Goal: Information Seeking & Learning: Learn about a topic

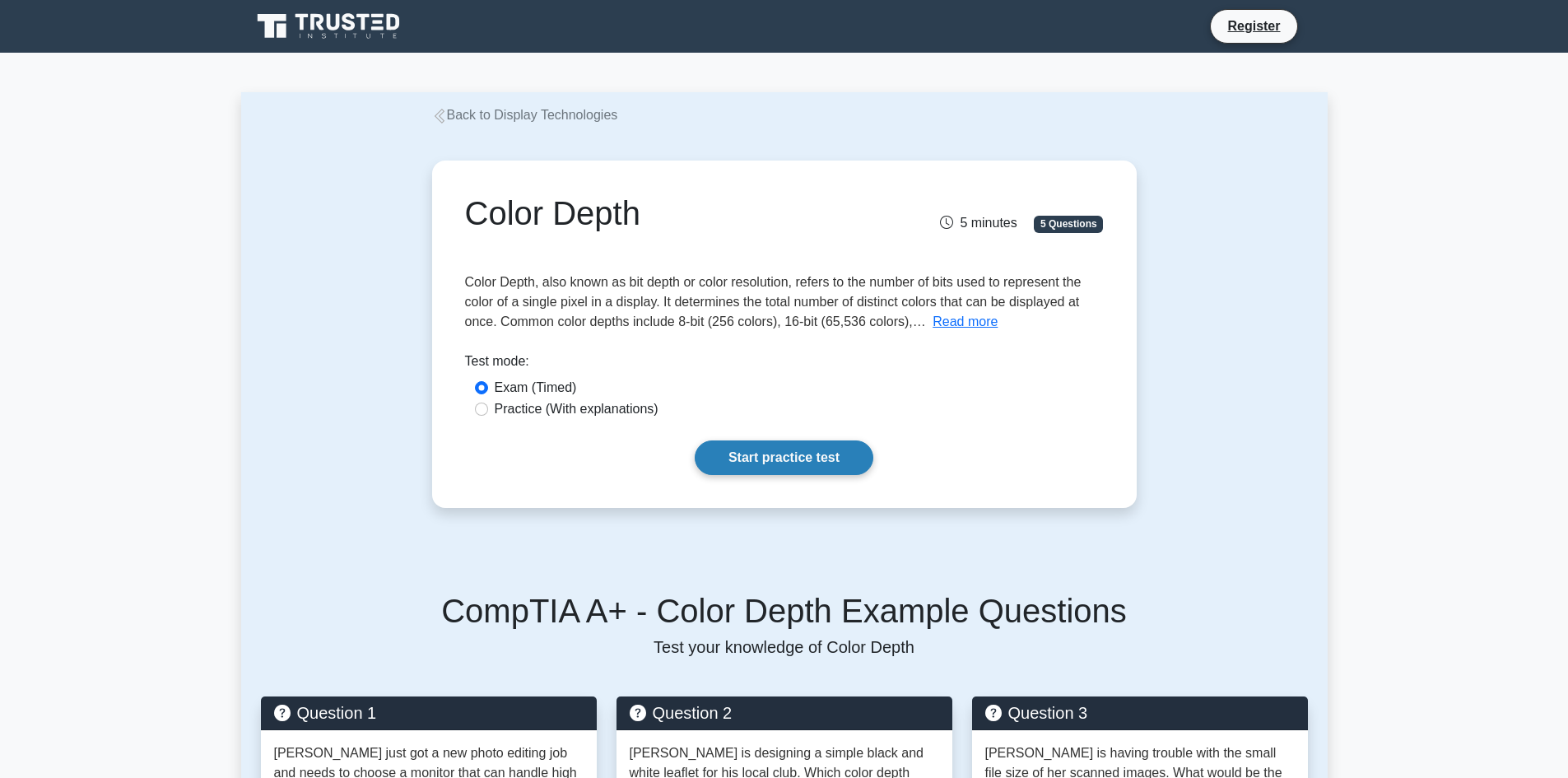
click at [746, 463] on link "Start practice test" at bounding box center [784, 457] width 179 height 34
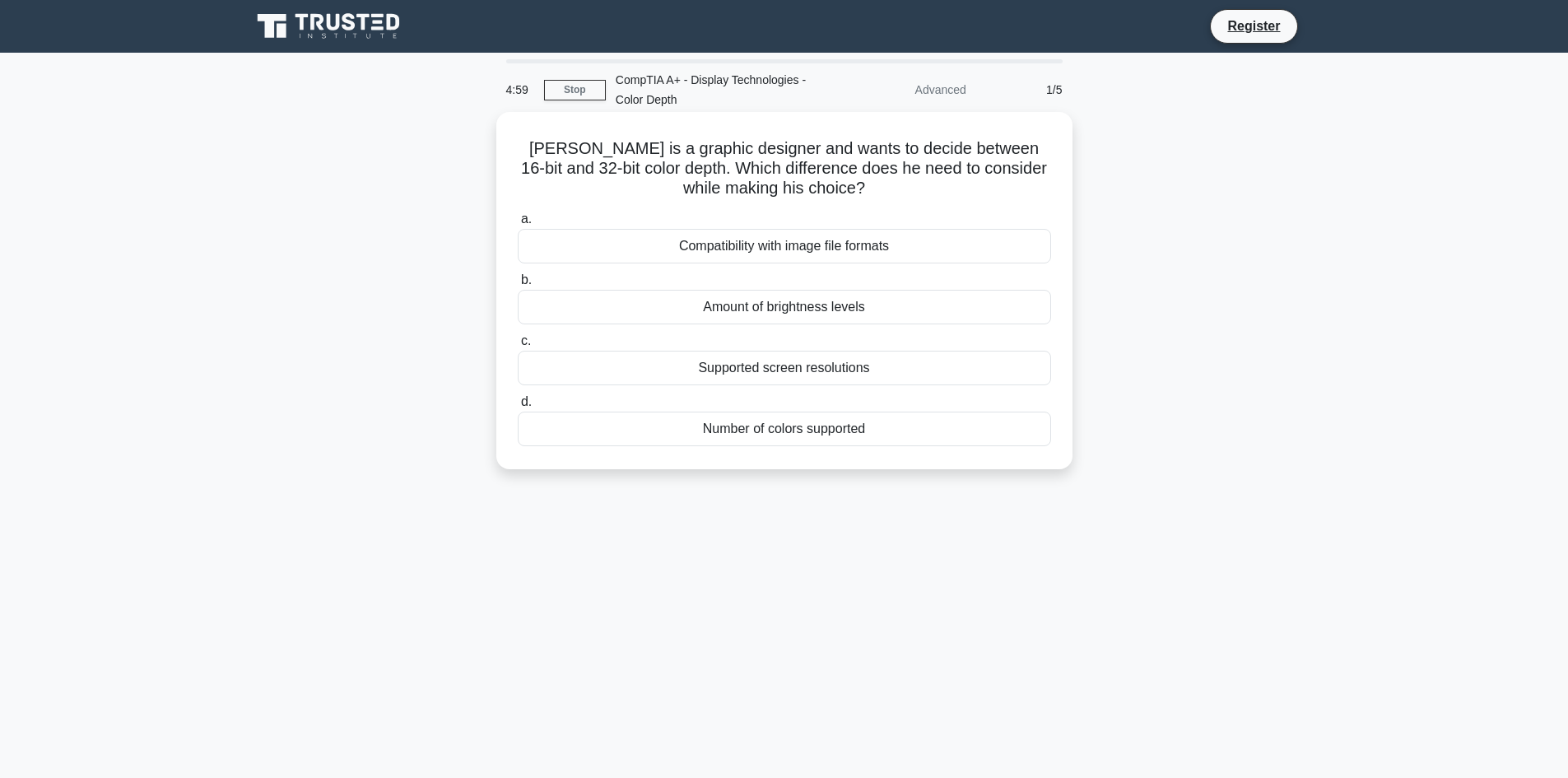
click at [714, 253] on div "Compatibility with image file formats" at bounding box center [785, 246] width 534 height 34
click at [518, 225] on input "a. Compatibility with image file formats" at bounding box center [518, 219] width 0 height 11
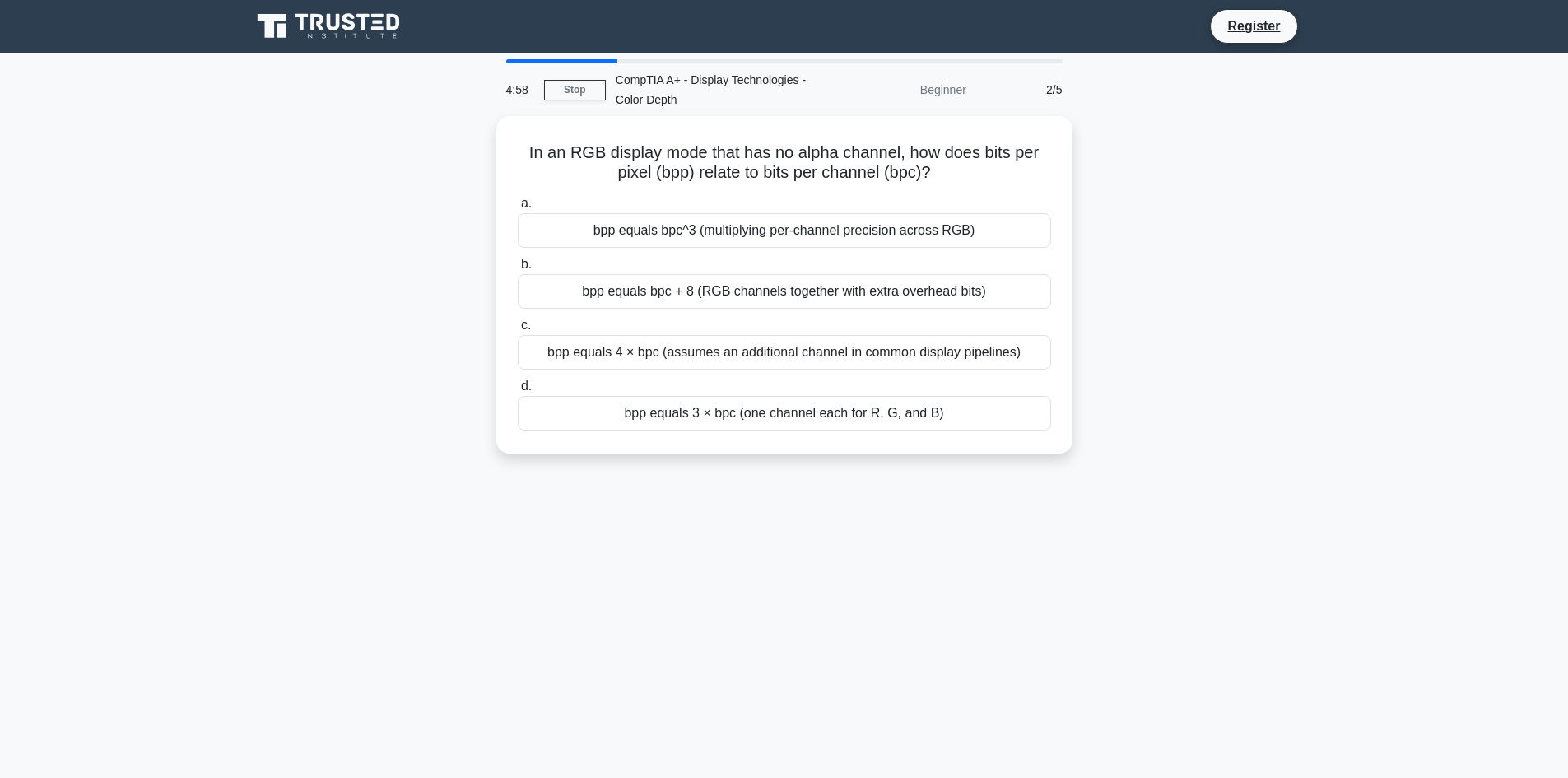
click at [714, 255] on label "b. bpp equals bpc + 8 (RGB channels together with extra overhead bits)" at bounding box center [785, 281] width 534 height 54
click at [518, 259] on input "b. bpp equals bpc + 8 (RGB channels together with extra overhead bits)" at bounding box center [518, 264] width 0 height 11
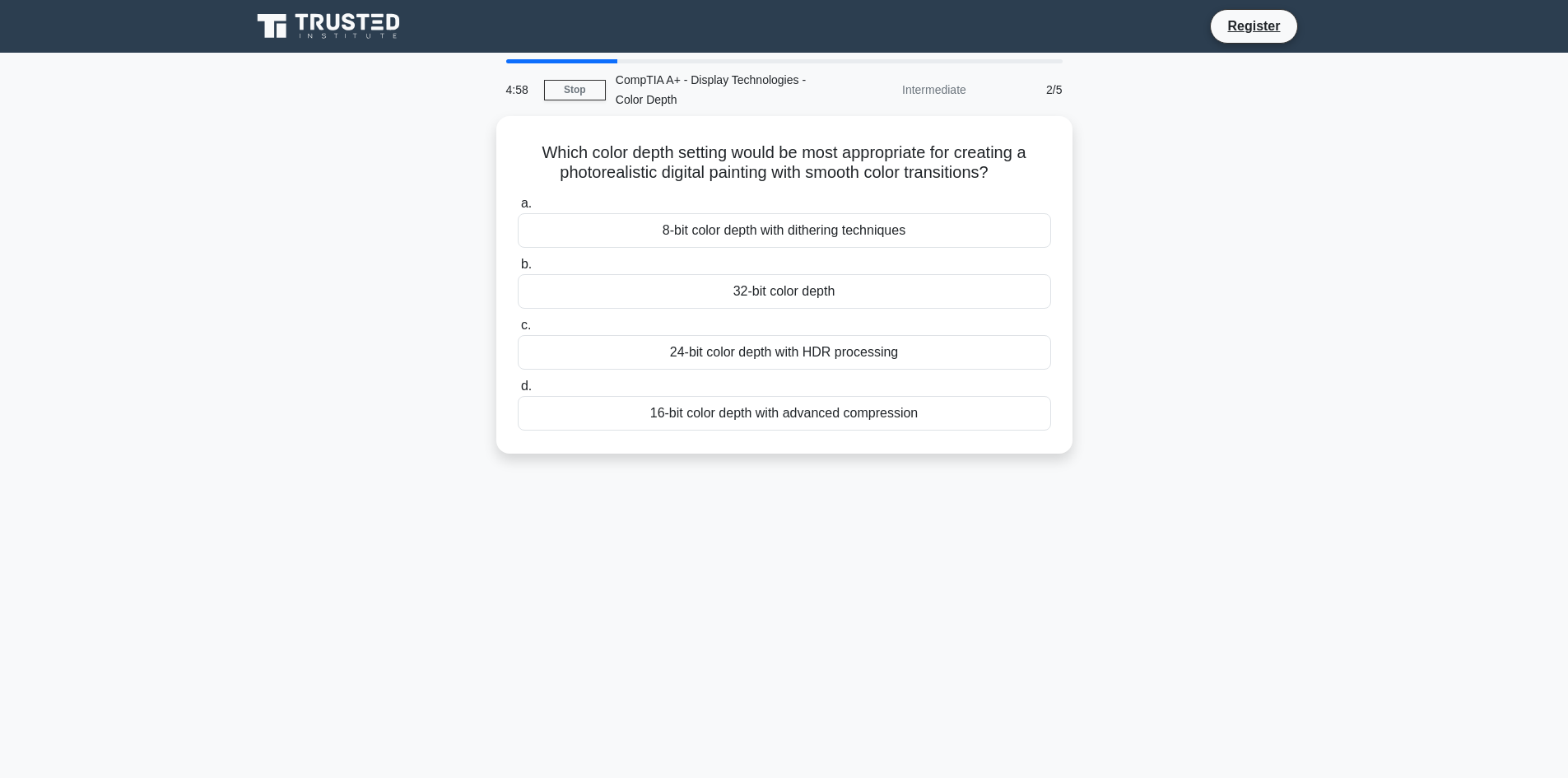
click at [714, 236] on div "8-bit color depth with dithering techniques" at bounding box center [785, 230] width 534 height 34
click at [518, 210] on input "a. 8-bit color depth with dithering techniques" at bounding box center [518, 203] width 0 height 11
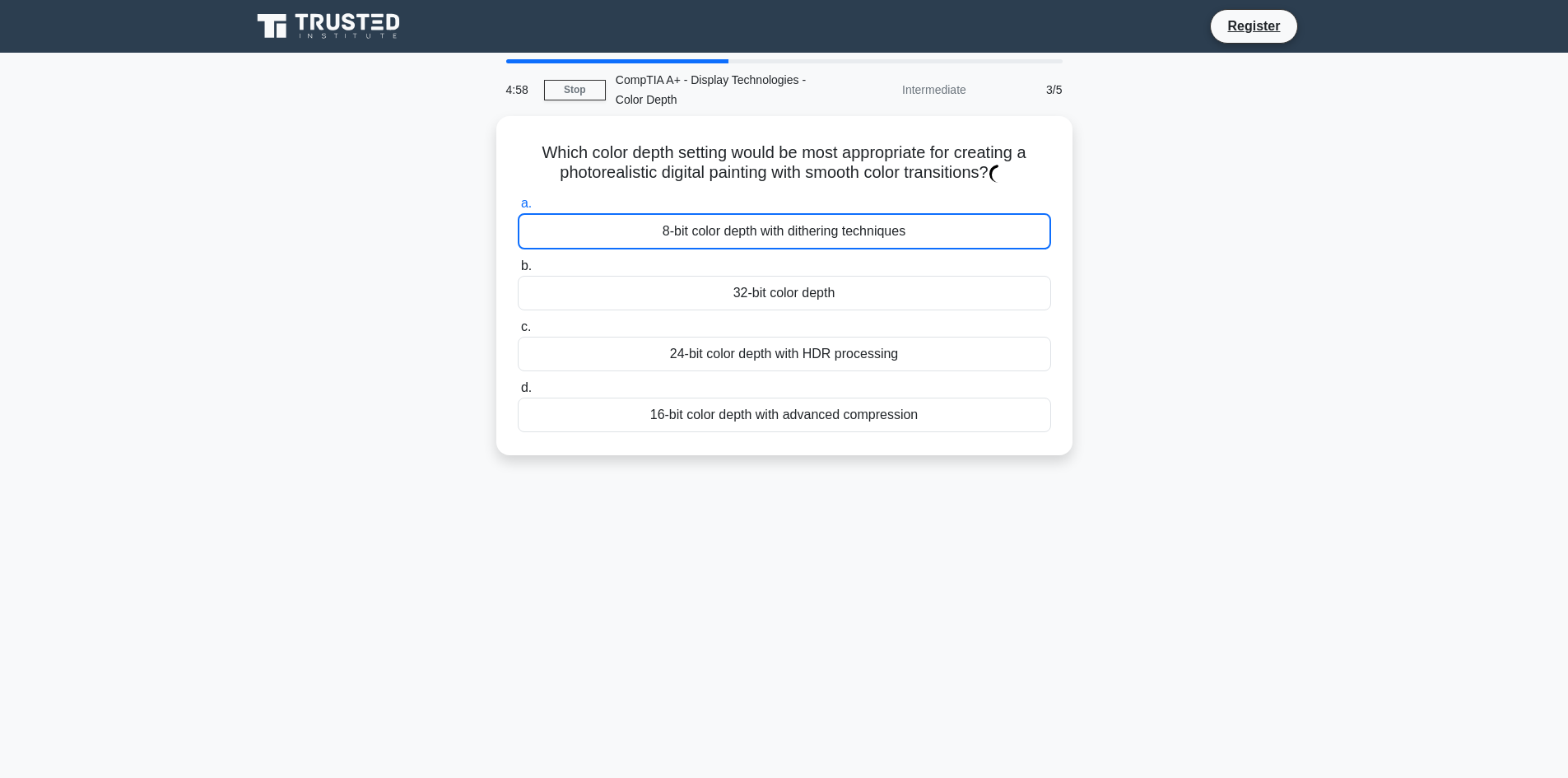
click at [714, 236] on div "8-bit color depth with dithering techniques" at bounding box center [785, 231] width 534 height 36
click at [518, 210] on input "a. 8-bit color depth with dithering techniques" at bounding box center [518, 203] width 0 height 11
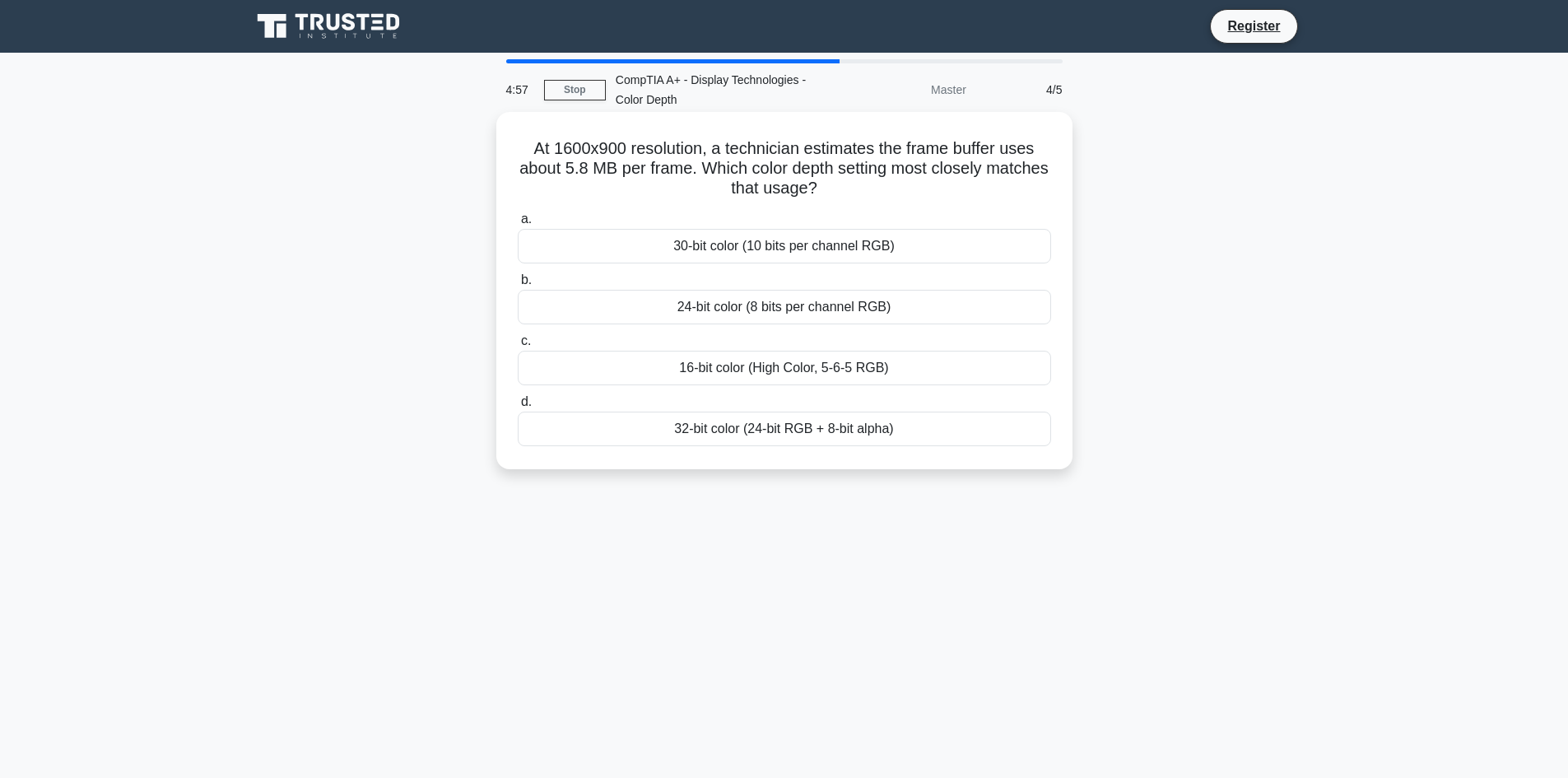
click at [727, 282] on label "b. 24-bit color (8 bits per channel RGB)" at bounding box center [785, 297] width 534 height 54
click at [518, 282] on input "b. 24-bit color (8 bits per channel RGB)" at bounding box center [518, 280] width 0 height 11
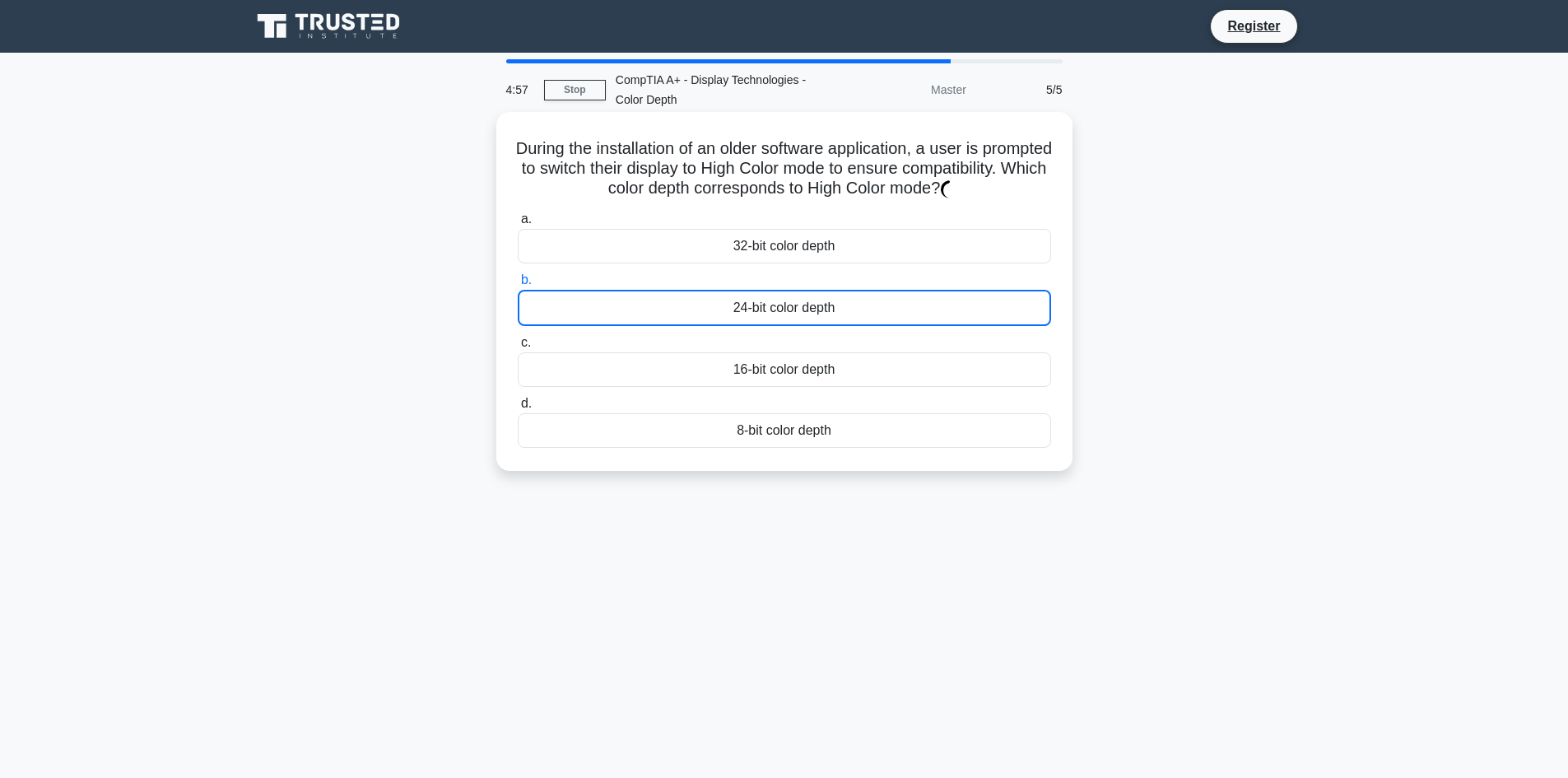
click at [724, 306] on div "24-bit color depth" at bounding box center [785, 308] width 534 height 36
click at [518, 286] on input "b. 24-bit color depth" at bounding box center [518, 280] width 0 height 11
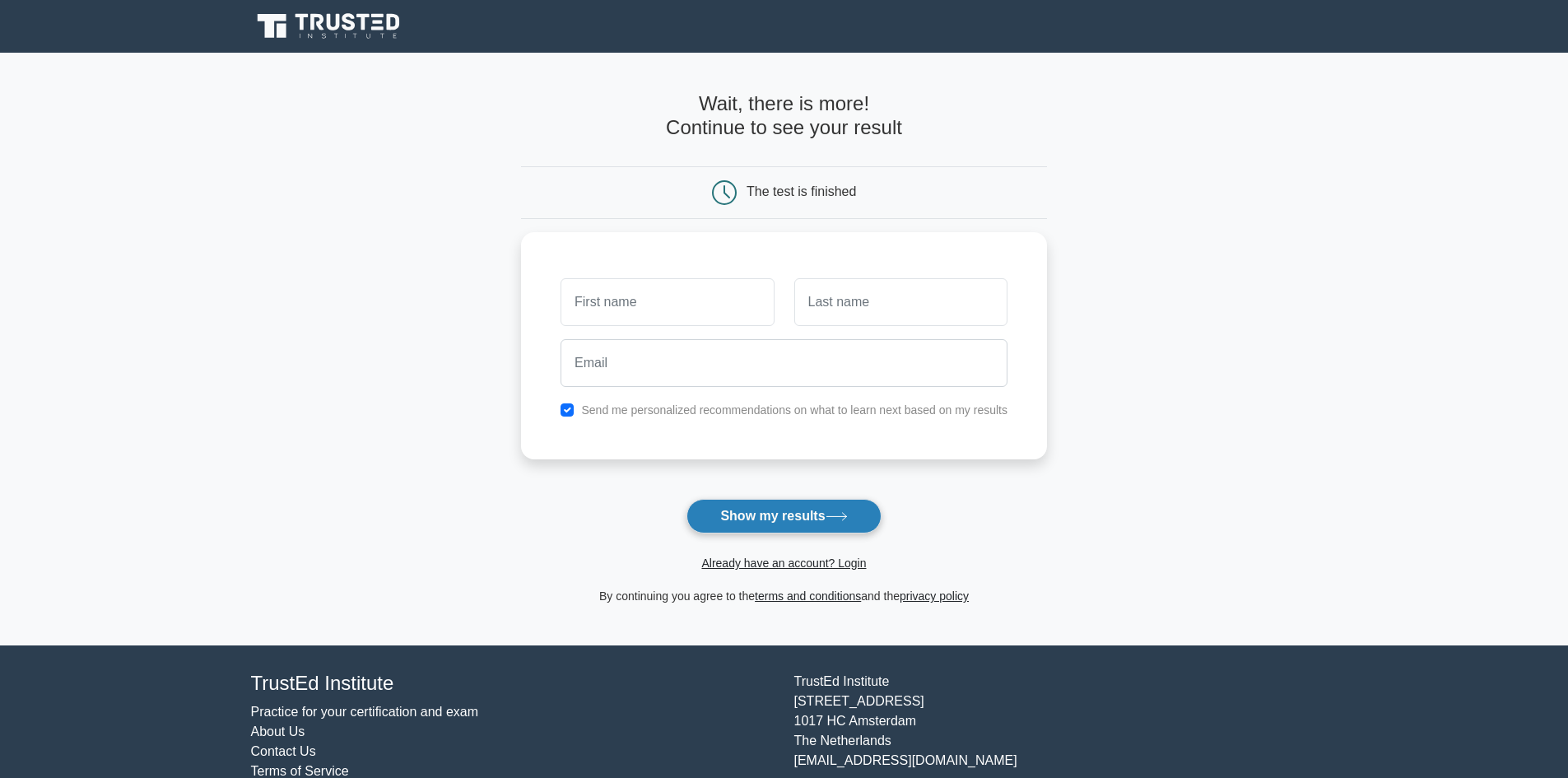
drag, startPoint x: 735, startPoint y: 487, endPoint x: 739, endPoint y: 501, distance: 14.6
click at [736, 492] on form "Wait, there is more! Continue to see your result The test is finished and the" at bounding box center [784, 348] width 526 height 514
click at [741, 508] on button "Show my results" at bounding box center [784, 515] width 194 height 34
